Goal: Task Accomplishment & Management: Use online tool/utility

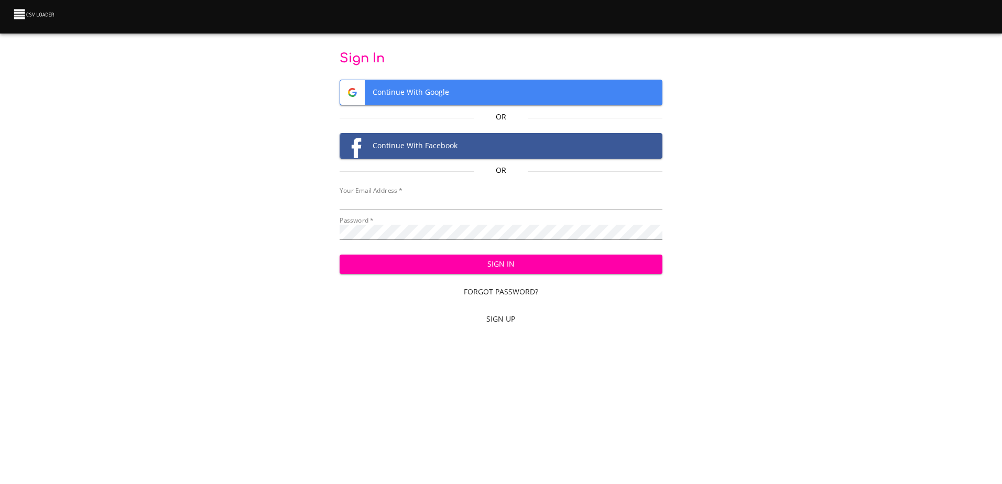
type input "mammothequipment10@gmail.com"
click at [530, 262] on span "Sign In" at bounding box center [501, 264] width 306 height 13
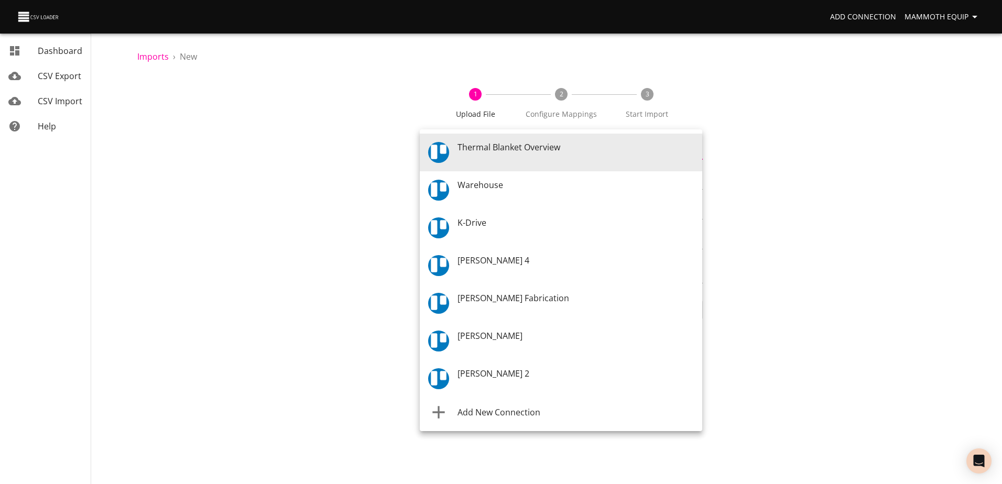
click at [695, 152] on body "Add Connection Mammoth Equip Dashboard CSV Export CSV Import Help Imports › New…" at bounding box center [501, 242] width 1002 height 484
click at [495, 183] on span "Warehouse" at bounding box center [480, 186] width 46 height 12
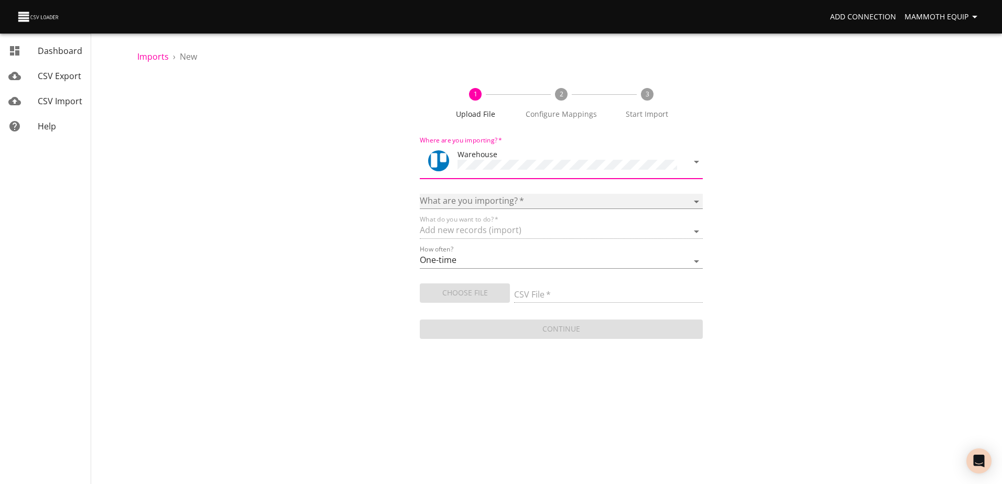
click at [696, 196] on select "Boards Cards Checkitems Checklists" at bounding box center [561, 201] width 282 height 15
select select "cards"
click at [420, 194] on select "Boards Cards Checkitems Checklists" at bounding box center [561, 201] width 282 height 15
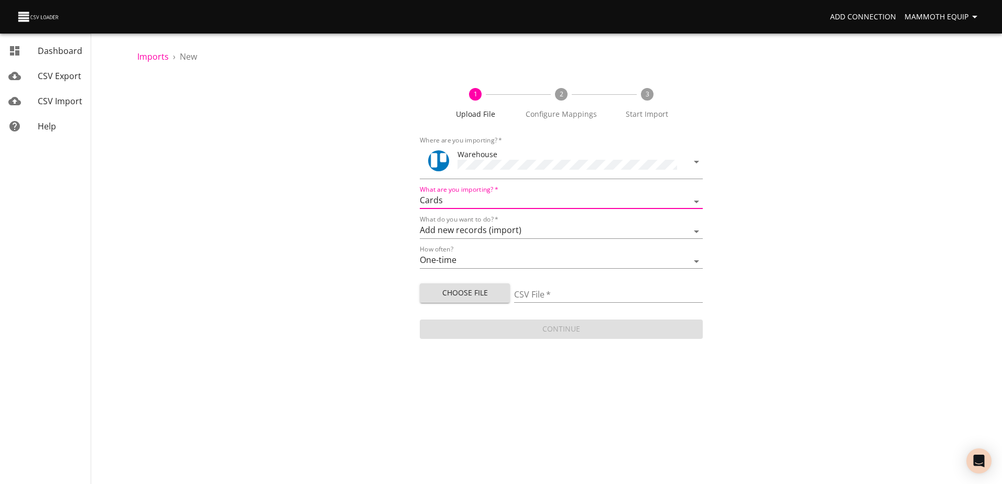
click at [458, 288] on span "Choose File" at bounding box center [464, 293] width 73 height 13
type input "Import1.xlsx"
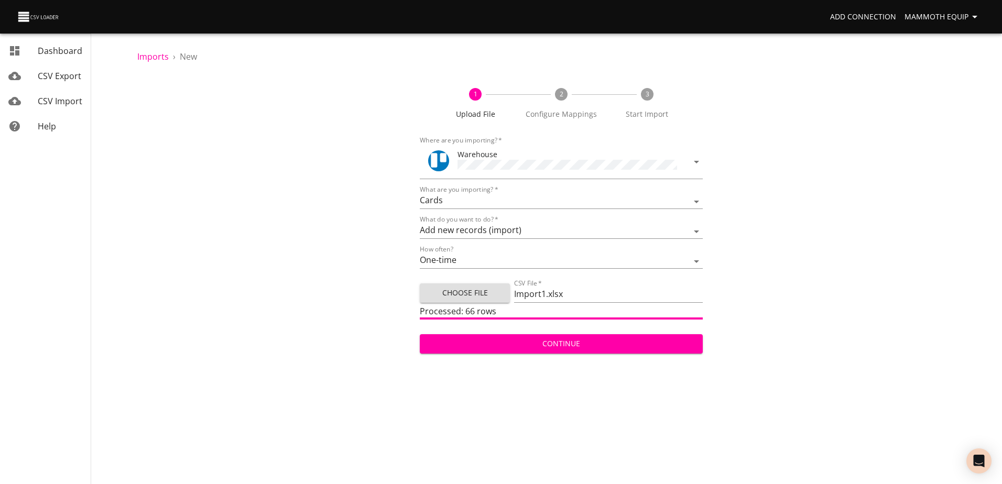
click at [582, 342] on span "Continue" at bounding box center [561, 343] width 266 height 13
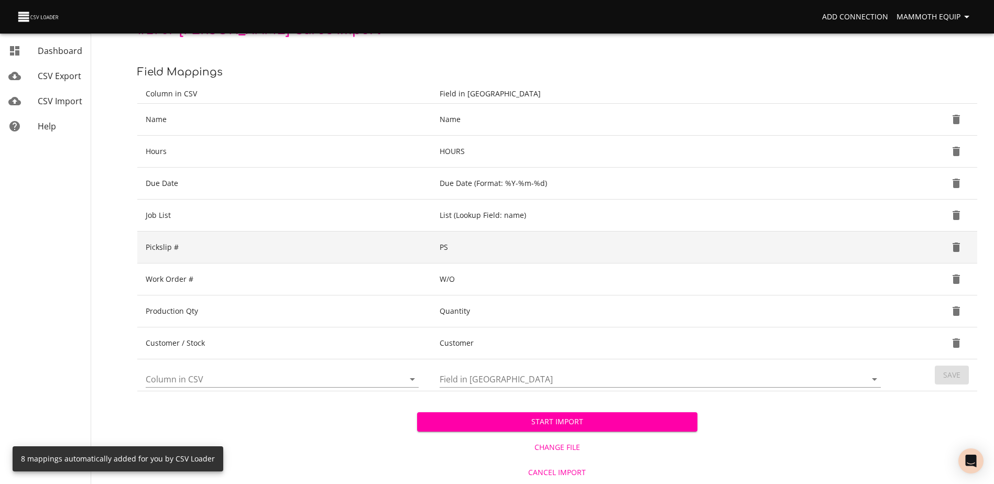
scroll to position [111, 0]
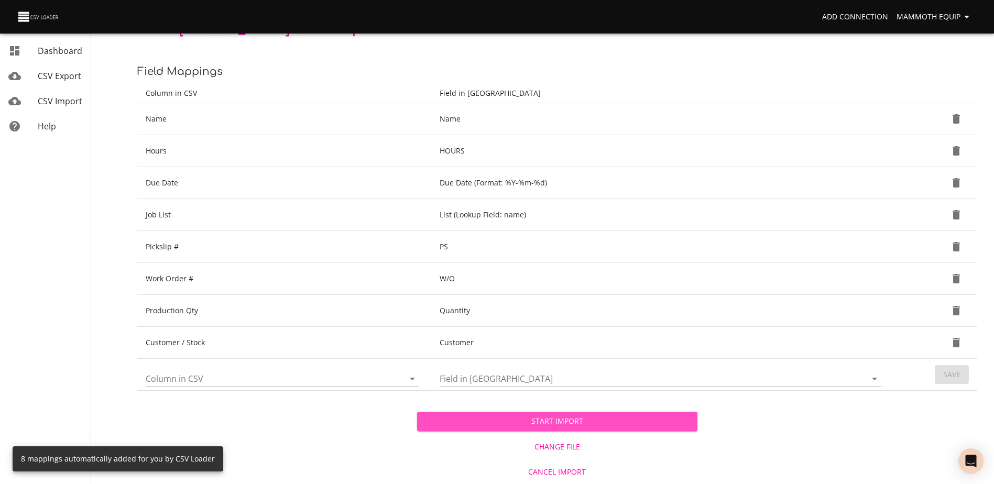
click at [473, 423] on span "Start Import" at bounding box center [556, 421] width 263 height 13
